Goal: Information Seeking & Learning: Learn about a topic

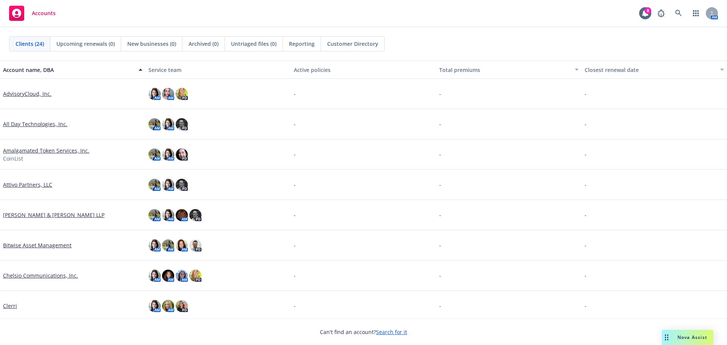
click at [34, 186] on link "Attivo Partners, LLC" at bounding box center [27, 184] width 49 height 8
click at [27, 181] on link "Attivo Partners, LLC" at bounding box center [27, 184] width 49 height 8
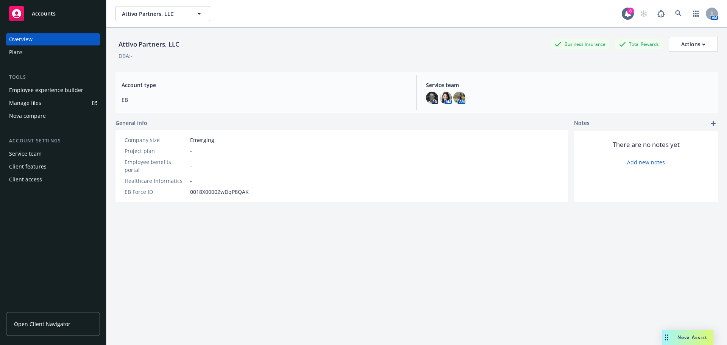
click at [14, 59] on div "Overview Plans Tools Employee experience builder Manage files Nova compare Acco…" at bounding box center [53, 109] width 94 height 152
click at [14, 54] on div "Plans" at bounding box center [16, 52] width 14 height 12
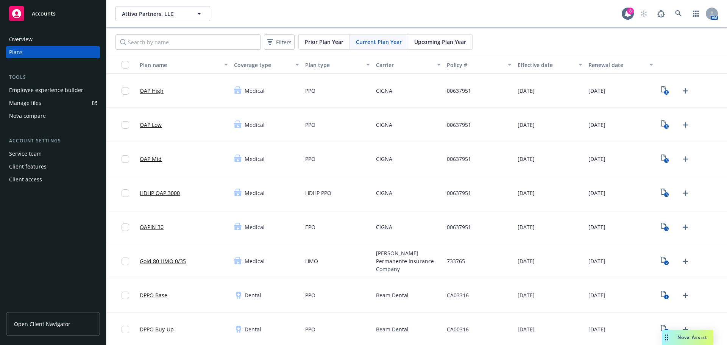
click at [147, 92] on link "OAP High" at bounding box center [152, 91] width 24 height 8
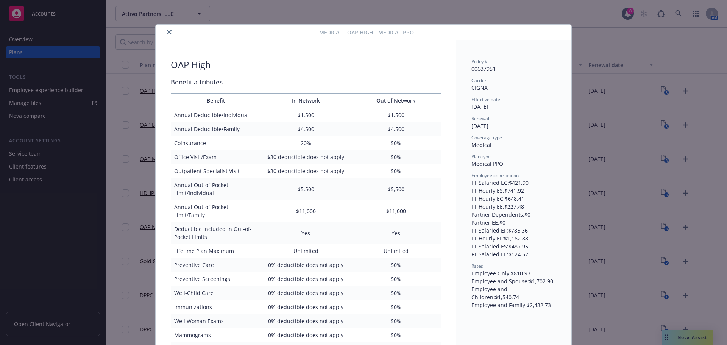
scroll to position [23, 0]
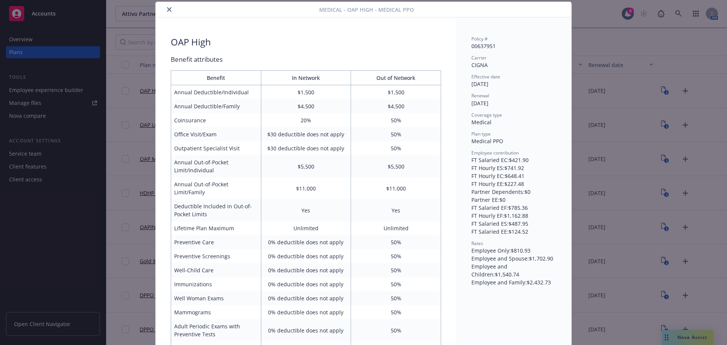
click at [170, 7] on button "close" at bounding box center [169, 9] width 9 height 9
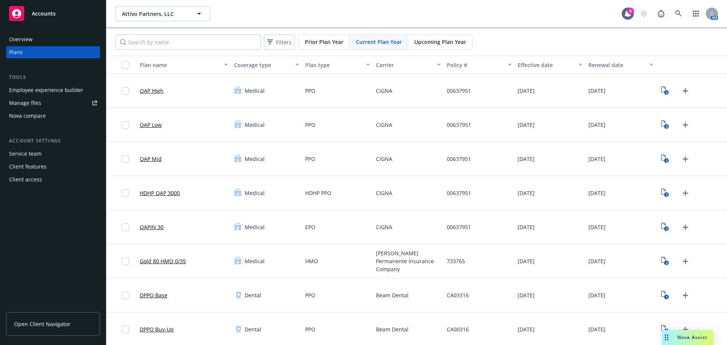
click at [144, 123] on link "OAP Low" at bounding box center [151, 125] width 22 height 8
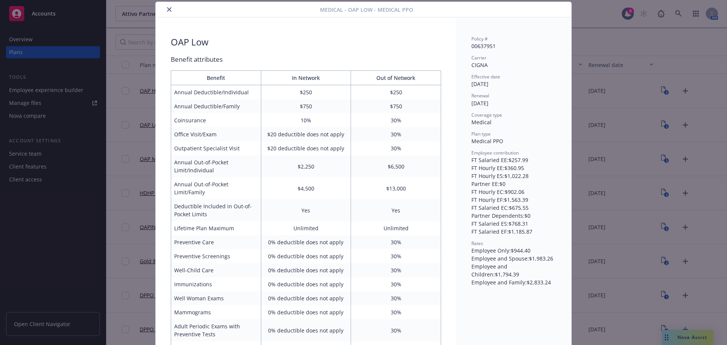
scroll to position [61, 0]
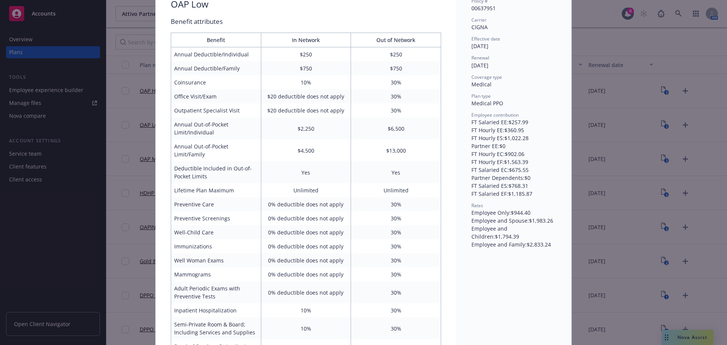
drag, startPoint x: 556, startPoint y: 38, endPoint x: 520, endPoint y: 42, distance: 36.2
click at [555, 38] on div "Policy # 00637951 Carrier CIGNA Effective date [DATE] Renewal [DATE] Coverage t…" at bounding box center [513, 332] width 115 height 705
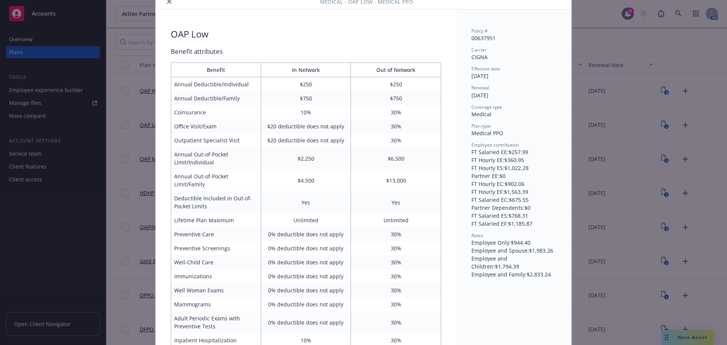
scroll to position [0, 0]
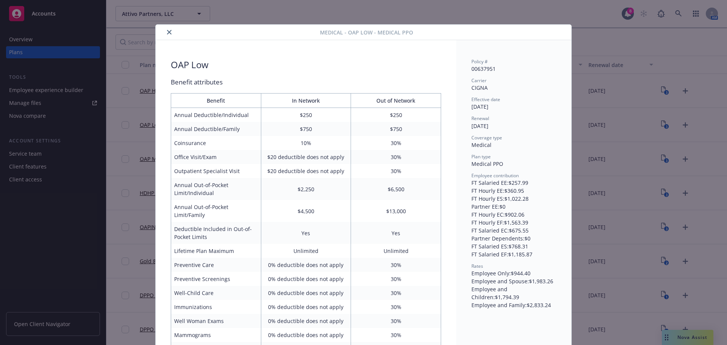
click at [166, 35] on button "close" at bounding box center [169, 32] width 9 height 9
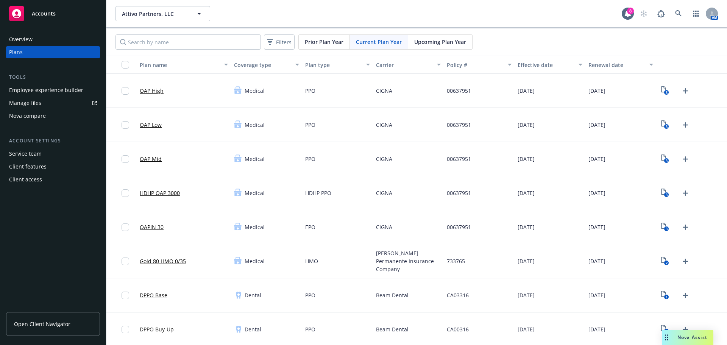
click at [150, 158] on link "OAP Mid" at bounding box center [151, 159] width 22 height 8
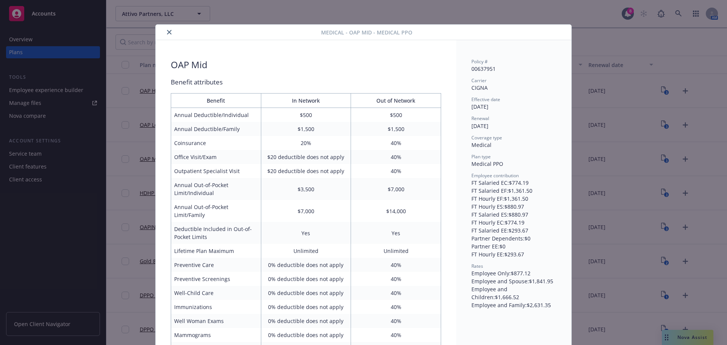
scroll to position [23, 0]
